Goal: Check status: Check status

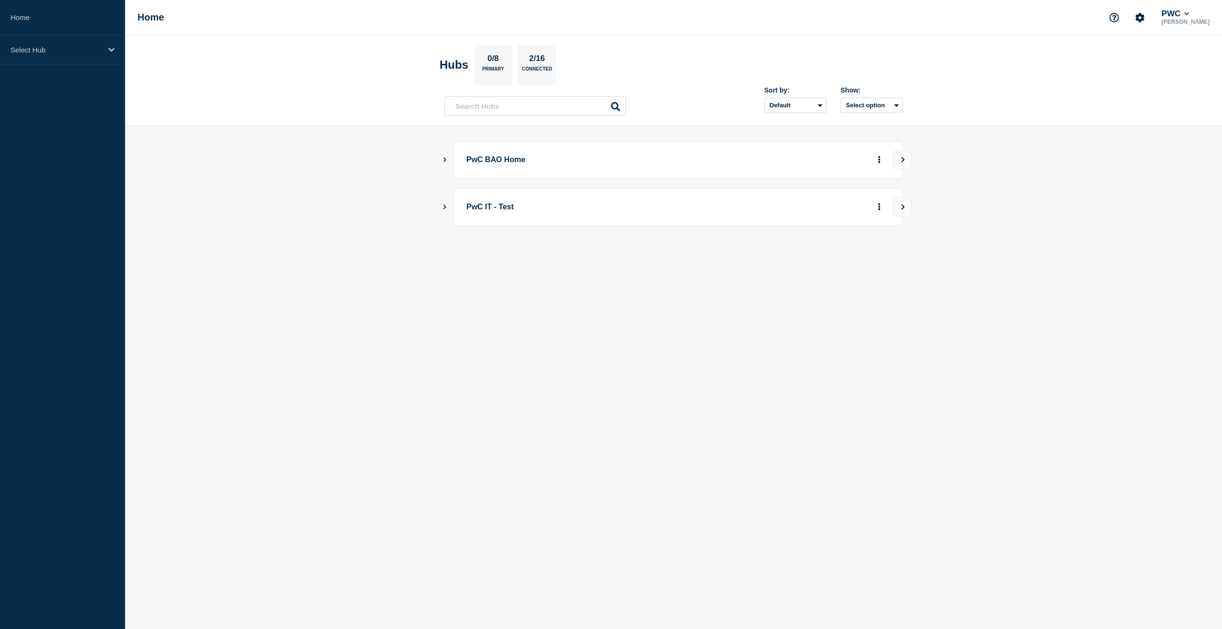
click at [442, 155] on main "PwC BAO Home PwC IT - Test" at bounding box center [673, 199] width 1097 height 147
click at [448, 161] on icon "Show Connected Hubs" at bounding box center [444, 159] width 6 height 5
click at [883, 207] on button "More actions" at bounding box center [879, 208] width 12 height 18
click at [972, 210] on main "PwC BAO Home PwC US Tax 69 0 0 Create incident See overview PwC IT - Test" at bounding box center [673, 224] width 1097 height 196
click at [884, 206] on button "More actions" at bounding box center [879, 208] width 12 height 18
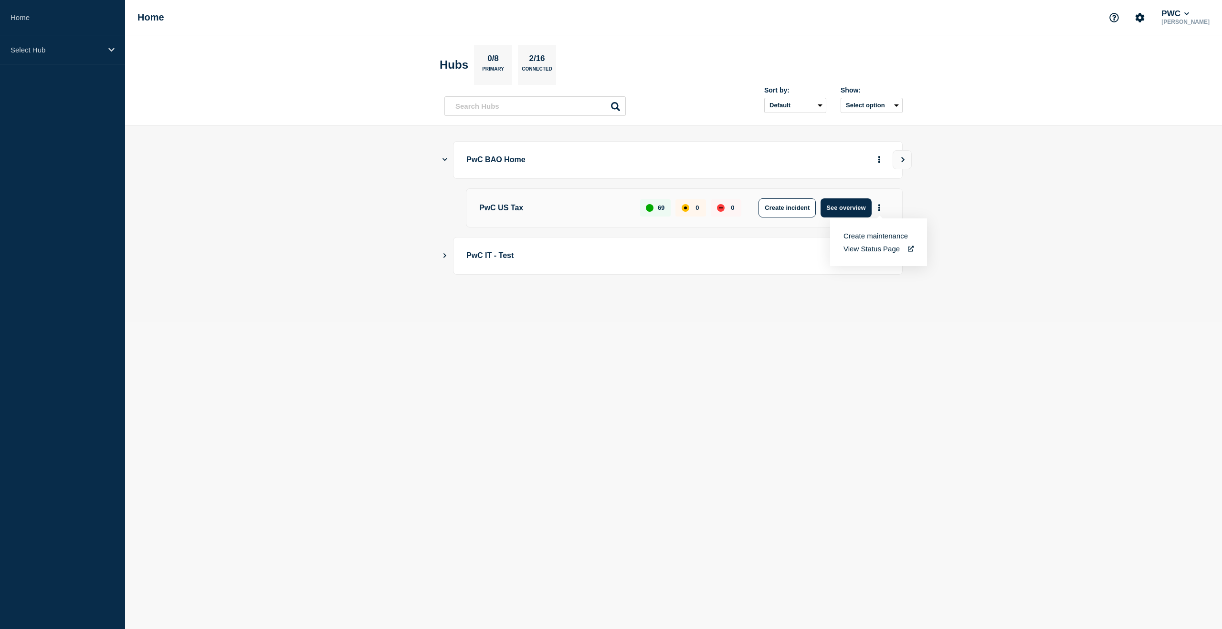
click at [946, 200] on main "PwC BAO Home PwC US Tax 69 0 0 Create incident See overview PwC IT - Test" at bounding box center [673, 224] width 1097 height 196
click at [878, 156] on icon "More actions" at bounding box center [879, 159] width 3 height 7
click at [1062, 162] on main "PwC BAO Home PwC US Tax 69 0 0 Create incident See overview PwC IT - Test" at bounding box center [673, 224] width 1097 height 196
click at [110, 47] on icon at bounding box center [111, 49] width 6 height 7
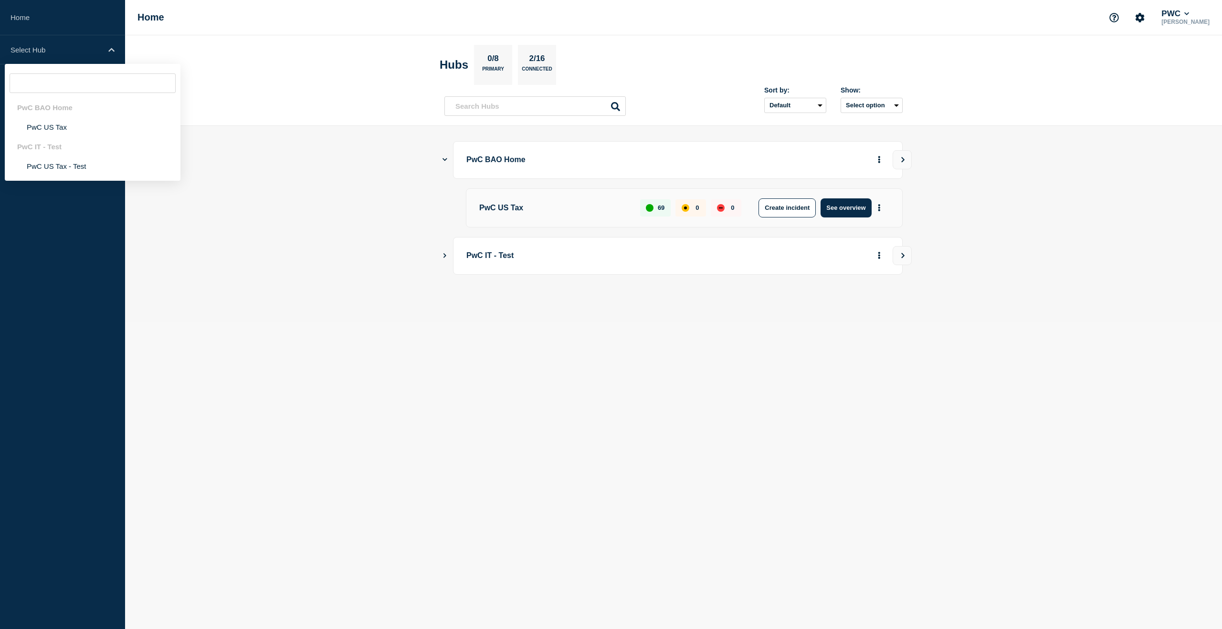
click at [83, 129] on li "PwC US Tax" at bounding box center [93, 127] width 176 height 20
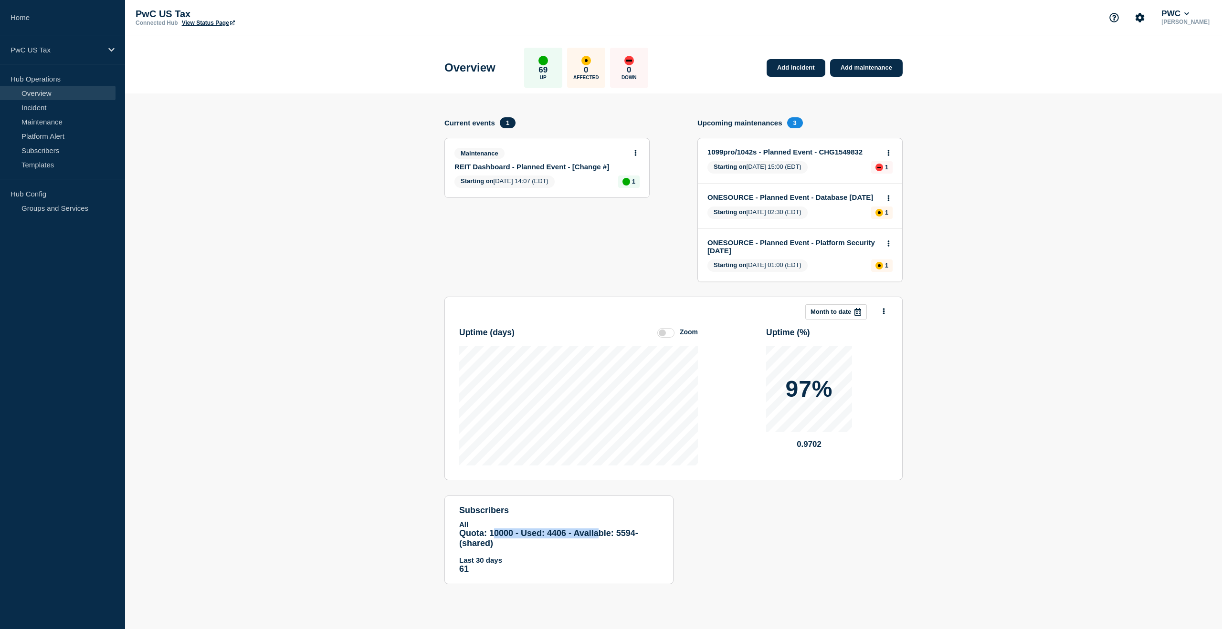
drag, startPoint x: 496, startPoint y: 538, endPoint x: 575, endPoint y: 532, distance: 80.0
click at [596, 535] on span "Quota: 10000 - Used: 4406 - Available: 5594 - (shared)" at bounding box center [548, 539] width 179 height 20
drag, startPoint x: 618, startPoint y: 539, endPoint x: 631, endPoint y: 544, distance: 14.4
click at [631, 544] on span "Quota: 10000 - Used: 4406 - Available: 5594 - (shared)" at bounding box center [548, 539] width 179 height 20
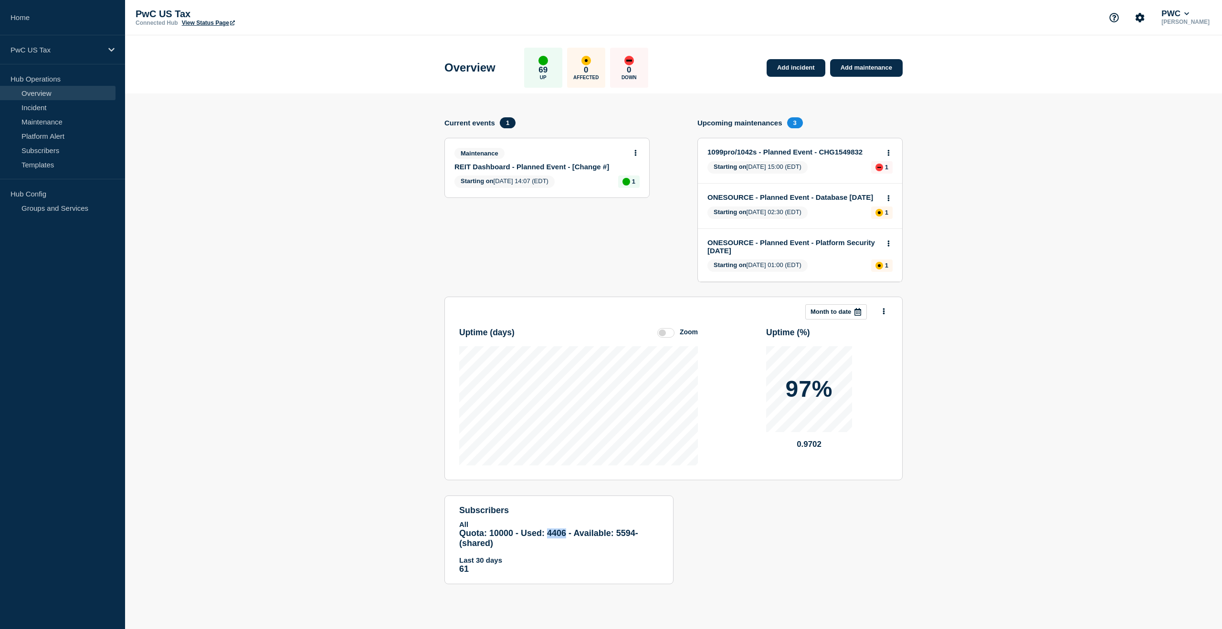
drag, startPoint x: 564, startPoint y: 539, endPoint x: 547, endPoint y: 536, distance: 17.3
click at [547, 536] on span "Quota: 10000 - Used: 4406 - Available: 5594 - (shared)" at bounding box center [548, 539] width 179 height 20
click at [1056, 312] on section "Add incident Add maintenance Current events 1 Maintenance REIT Dashboard - Plan…" at bounding box center [673, 346] width 1097 height 505
click at [1038, 370] on section "Add incident Add maintenance Current events 1 Maintenance REIT Dashboard - Plan…" at bounding box center [673, 346] width 1097 height 505
click at [187, 21] on link "View Status Page" at bounding box center [208, 23] width 53 height 7
